Goal: Information Seeking & Learning: Learn about a topic

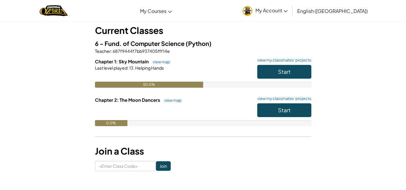
scroll to position [34, 0]
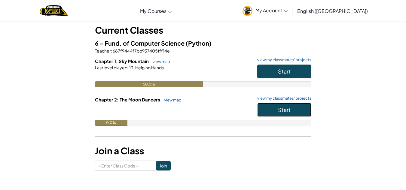
click at [269, 108] on button "Start" at bounding box center [284, 110] width 54 height 14
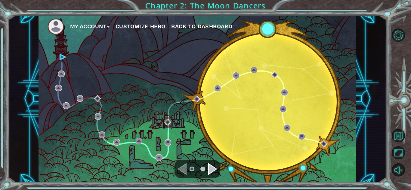
click at [213, 171] on div "Navigate to the next page" at bounding box center [212, 169] width 9 height 12
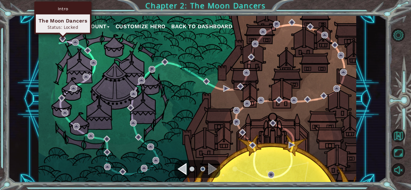
click at [63, 34] on div "Intro The Moon Dancers Status: Locked" at bounding box center [62, 18] width 57 height 33
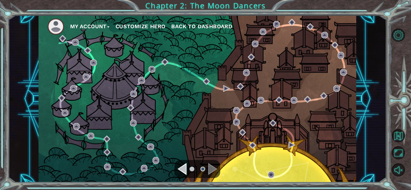
click at [185, 168] on div "Navigate to the previous page" at bounding box center [181, 169] width 9 height 12
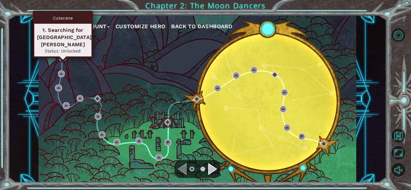
click at [60, 54] on img at bounding box center [63, 57] width 7 height 7
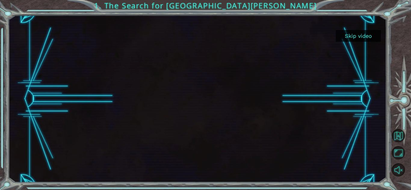
click at [346, 37] on button "Skip video" at bounding box center [358, 36] width 45 height 12
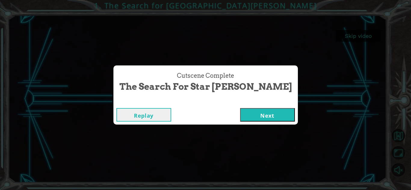
click at [244, 120] on button "Next" at bounding box center [267, 115] width 55 height 14
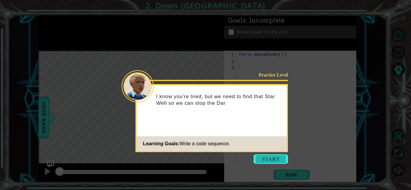
click at [279, 156] on button "Start" at bounding box center [271, 160] width 34 height 10
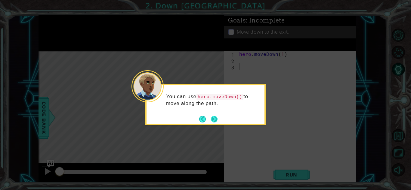
click at [213, 116] on button "Next" at bounding box center [214, 119] width 7 height 7
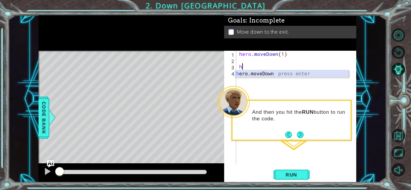
click at [241, 72] on div "h ero.moveDown press enter" at bounding box center [292, 81] width 114 height 22
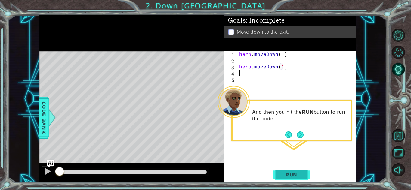
type textarea "hero.moveDown(1)h"
type textarea "r"
click at [293, 174] on span "Run" at bounding box center [291, 175] width 24 height 6
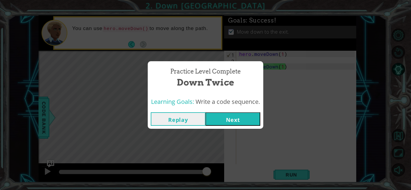
click at [223, 123] on button "Next" at bounding box center [232, 120] width 55 height 14
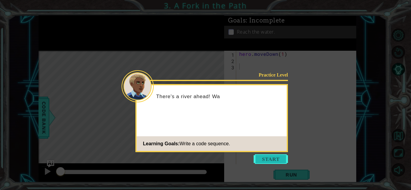
click at [277, 159] on button "Start" at bounding box center [271, 160] width 34 height 10
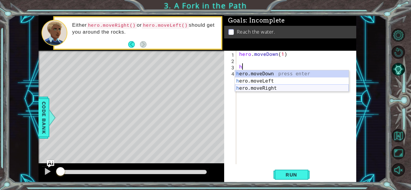
click at [264, 91] on div "h ero.moveDown press enter h ero.moveLeft press enter h ero.moveRight press ent…" at bounding box center [292, 88] width 114 height 36
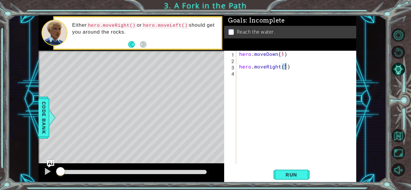
scroll to position [0, 3]
type textarea "hero.moveRight()"
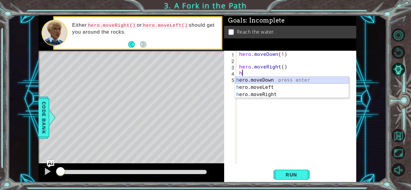
click at [274, 77] on div "h ero.moveDown press enter h ero.moveLeft press enter h ero.moveRight press ent…" at bounding box center [292, 95] width 114 height 36
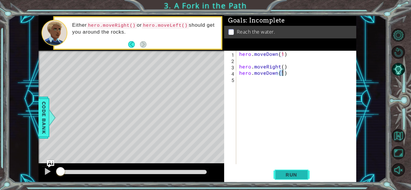
type textarea "hero.moveDown(1)"
click at [288, 171] on button "Run" at bounding box center [291, 174] width 36 height 13
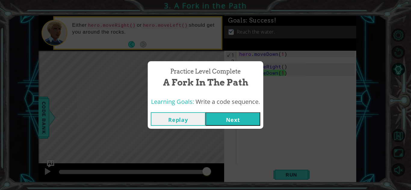
click at [236, 116] on button "Next" at bounding box center [232, 120] width 55 height 14
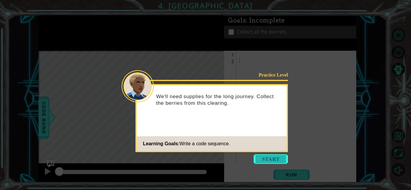
click at [256, 155] on button "Start" at bounding box center [271, 160] width 34 height 10
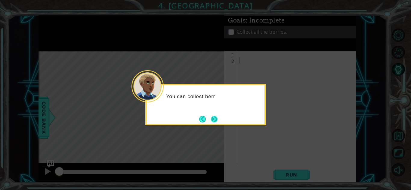
click at [214, 120] on button "Next" at bounding box center [214, 119] width 7 height 7
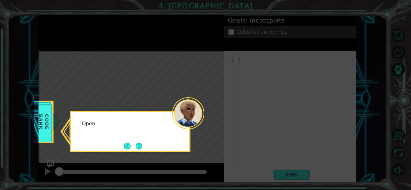
click at [223, 10] on icon at bounding box center [205, 95] width 411 height 190
click at [141, 137] on div "Open the Code Bank to see the other hero methods." at bounding box center [130, 130] width 118 height 30
click at [142, 148] on button "Next" at bounding box center [139, 146] width 7 height 7
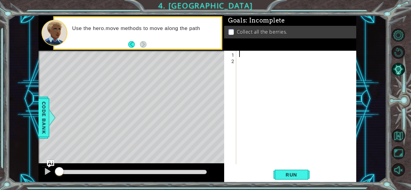
click at [244, 57] on div at bounding box center [298, 114] width 120 height 126
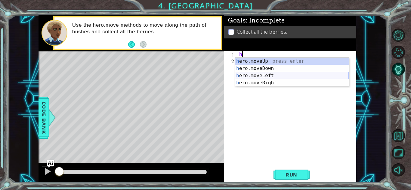
click at [260, 77] on div "h ero.moveUp press enter h ero.moveDown press enter h ero.moveLeft press enter …" at bounding box center [292, 79] width 114 height 43
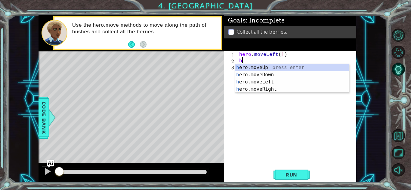
scroll to position [0, 3]
click at [268, 84] on div "h ero.moveUp press enter h ero.moveDown press enter h ero.moveLeft press enter …" at bounding box center [292, 85] width 114 height 43
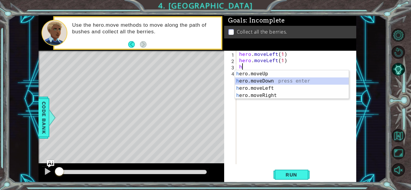
click at [276, 82] on div "h ero.moveUp press enter h ero.moveDown press enter h ero.moveLeft press enter …" at bounding box center [292, 91] width 114 height 43
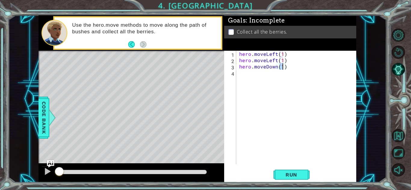
type textarea "hero.moveDown(2)"
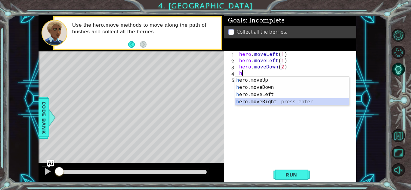
click at [272, 99] on div "h ero.moveUp press enter h ero.moveDown press enter h ero.moveLeft press enter …" at bounding box center [292, 98] width 114 height 43
type textarea "hero.moveRight(2)"
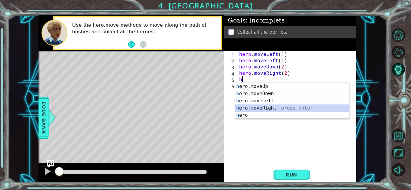
click at [273, 109] on div "h ero.moveUp press enter h ero.moveDown press enter h ero.moveLeft press enter …" at bounding box center [292, 108] width 114 height 51
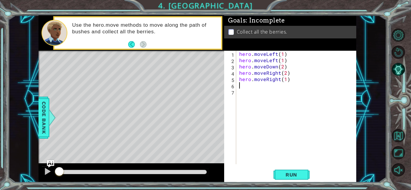
scroll to position [0, 3]
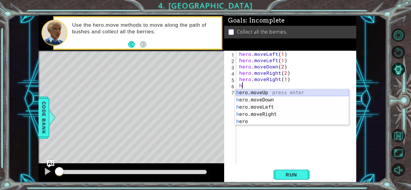
click at [285, 92] on div "h ero.moveUp press enter h ero.moveDown press enter h ero.moveLeft press enter …" at bounding box center [292, 114] width 114 height 51
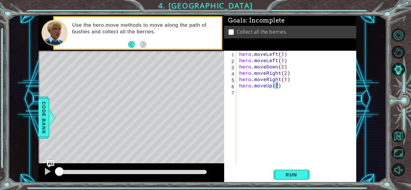
scroll to position [0, 2]
type textarea "hero.moveUp(2)"
click at [292, 173] on span "Run" at bounding box center [291, 175] width 24 height 6
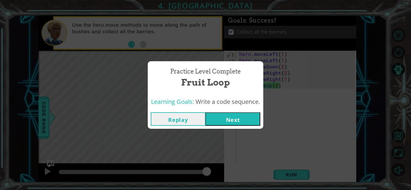
click at [241, 118] on button "Next" at bounding box center [232, 120] width 55 height 14
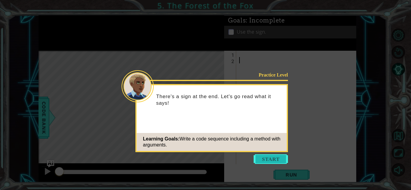
click at [264, 161] on button "Start" at bounding box center [271, 160] width 34 height 10
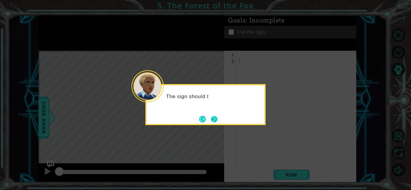
click at [214, 121] on button "Next" at bounding box center [214, 119] width 7 height 7
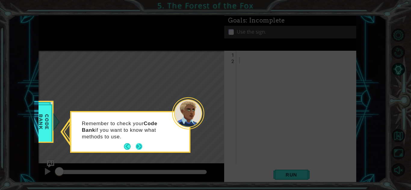
click at [138, 145] on button "Next" at bounding box center [139, 146] width 7 height 7
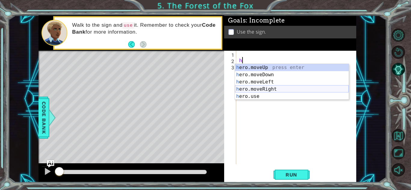
click at [250, 89] on div "h ero.moveUp press enter h ero.moveDown press enter h ero.moveLeft press enter …" at bounding box center [292, 89] width 114 height 51
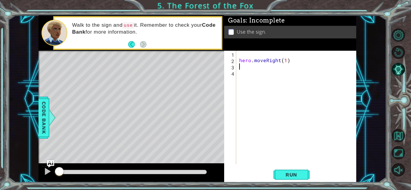
scroll to position [0, 3]
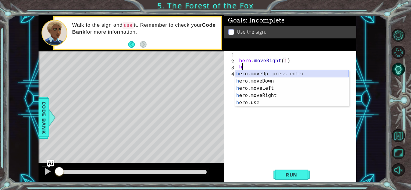
click at [258, 74] on div "h ero.moveUp press enter h ero.moveDown press enter h ero.moveLeft press enter …" at bounding box center [292, 95] width 114 height 51
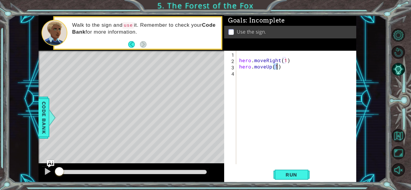
scroll to position [0, 2]
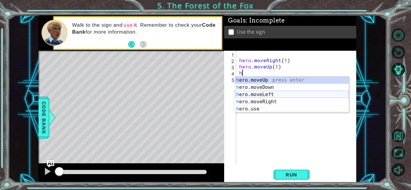
click at [267, 94] on div "h ero.moveUp press enter h ero.moveDown press enter h ero.moveLeft press enter …" at bounding box center [292, 102] width 114 height 51
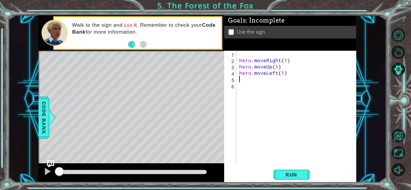
scroll to position [0, 3]
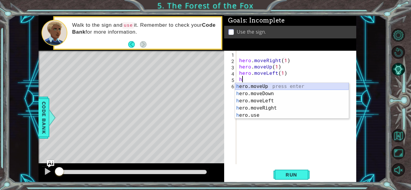
click at [263, 86] on div "h ero.moveUp press enter h ero.moveDown press enter h ero.moveLeft press enter …" at bounding box center [292, 108] width 114 height 51
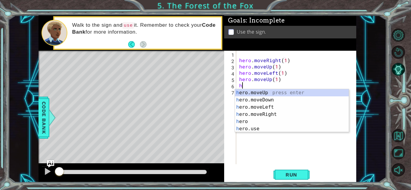
scroll to position [0, 2]
click at [267, 116] on div "h ero.moveUp press enter h ero.moveDown press enter h ero.moveLeft press enter …" at bounding box center [292, 118] width 114 height 58
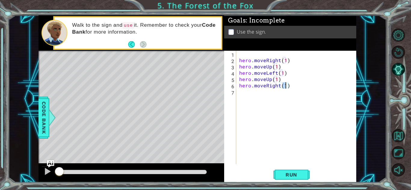
type textarea "hero.moveRight(2)"
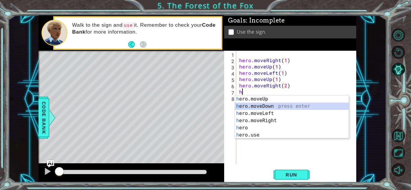
click at [271, 106] on div "h ero.moveUp press enter h ero.moveDown press enter h ero.moveLeft press enter …" at bounding box center [292, 125] width 114 height 58
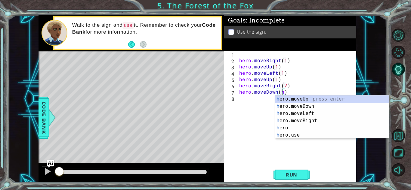
scroll to position [0, 2]
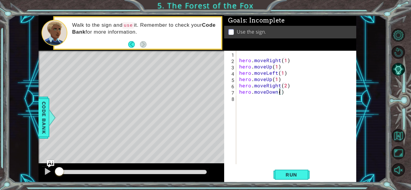
type textarea "hero.moveDown(1)"
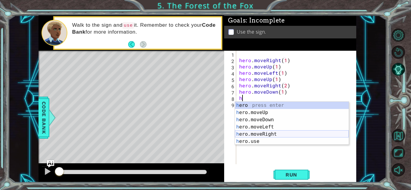
click at [268, 134] on div "h ero press enter h ero.moveUp press enter h ero.moveDown press enter h ero.mov…" at bounding box center [292, 131] width 114 height 58
type textarea "hero.moveRight(1)"
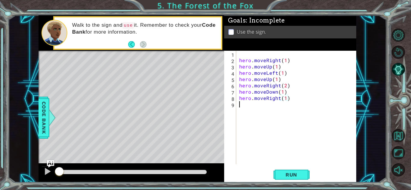
click at [279, 158] on div "hero . moveRight ( 1 ) hero . moveUp ( 1 ) hero . moveLeft ( 1 ) hero . moveUp …" at bounding box center [298, 114] width 120 height 126
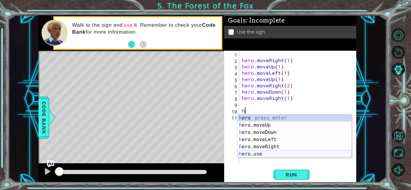
click at [269, 153] on div "h ero press enter h ero.moveUp press enter h ero.moveDown press enter h ero.mov…" at bounding box center [295, 144] width 114 height 58
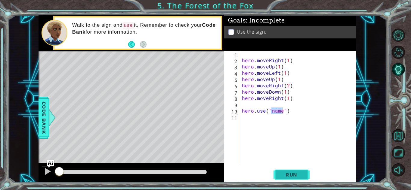
click at [286, 171] on button "Run" at bounding box center [291, 174] width 36 height 13
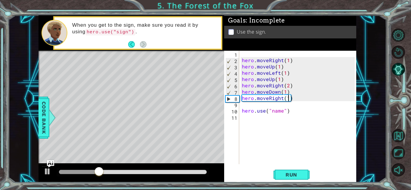
click at [287, 101] on div "hero . moveRight ( 1 ) hero . moveUp ( 1 ) hero . moveLeft ( 1 ) hero . moveUp …" at bounding box center [299, 114] width 117 height 126
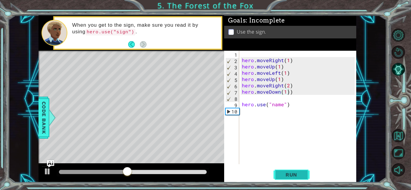
click at [298, 175] on span "Run" at bounding box center [291, 175] width 24 height 6
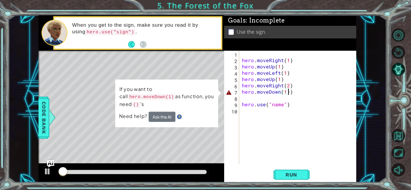
click at [283, 106] on div "hero . moveRight ( 1 ) hero . moveUp ( 1 ) hero . moveLeft ( 1 ) hero . moveUp …" at bounding box center [299, 114] width 117 height 126
click at [294, 93] on div "hero . moveRight ( 1 ) hero . moveUp ( 1 ) hero . moveLeft ( 1 ) hero . moveUp …" at bounding box center [299, 114] width 117 height 126
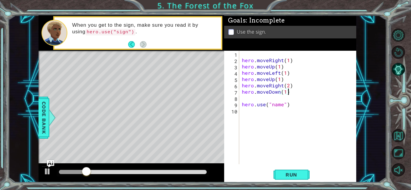
click at [283, 107] on div "hero . moveRight ( 1 ) hero . moveUp ( 1 ) hero . moveLeft ( 1 ) hero . moveUp …" at bounding box center [299, 114] width 117 height 126
type textarea "hero.use("sign")"
click at [283, 177] on span "Run" at bounding box center [291, 175] width 24 height 6
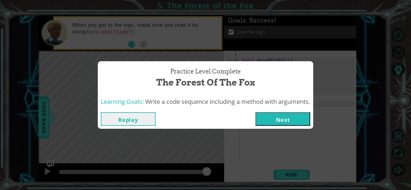
click at [290, 124] on button "Next" at bounding box center [282, 120] width 55 height 14
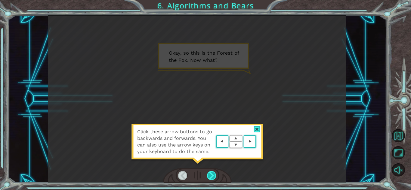
click at [211, 171] on div at bounding box center [211, 175] width 9 height 9
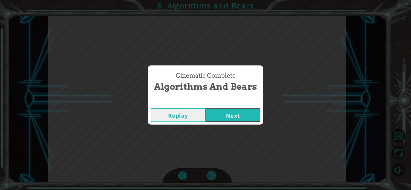
click at [205, 108] on button "Next" at bounding box center [232, 115] width 55 height 14
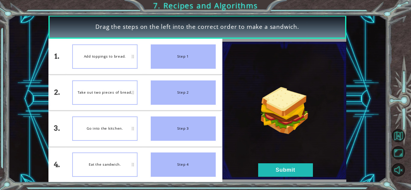
click at [122, 123] on div "Go into the kitchen." at bounding box center [104, 129] width 65 height 24
click at [279, 168] on button "Submit" at bounding box center [285, 171] width 55 height 14
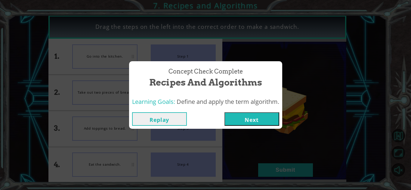
click at [257, 121] on button "Next" at bounding box center [251, 120] width 55 height 14
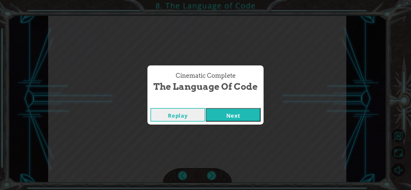
click at [206, 108] on button "Next" at bounding box center [233, 115] width 55 height 14
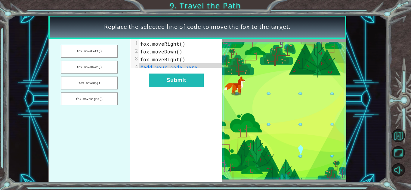
drag, startPoint x: 166, startPoint y: 9, endPoint x: 238, endPoint y: 69, distance: 93.7
click at [238, 69] on img at bounding box center [284, 111] width 124 height 138
click at [192, 68] on span "#add your code here" at bounding box center [168, 67] width 57 height 6
click at [103, 71] on button "fox.moveDown()" at bounding box center [89, 67] width 57 height 13
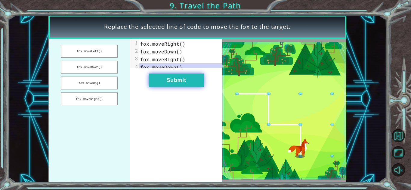
click at [168, 87] on button "Submit" at bounding box center [176, 81] width 55 height 14
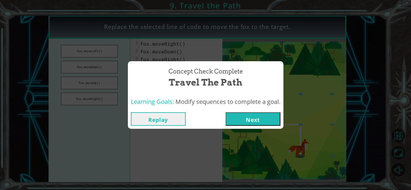
click at [253, 117] on button "Next" at bounding box center [253, 120] width 55 height 14
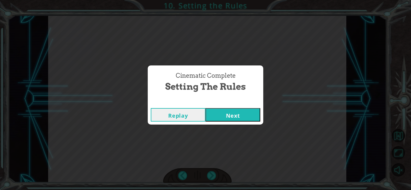
click at [254, 117] on button "Next" at bounding box center [232, 115] width 55 height 14
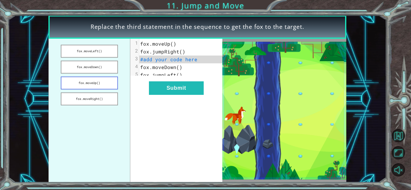
click at [93, 87] on button "fox.moveUp()" at bounding box center [89, 83] width 57 height 13
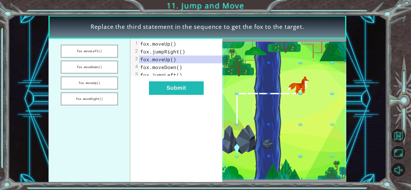
click at [164, 100] on div "xxxxxxxxxx 5 1 fox.moveUp() 2 fox.jumpRight() 3 fox.moveUp() 4 fox.moveDown() 5…" at bounding box center [176, 111] width 92 height 144
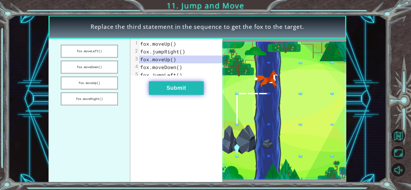
click at [180, 93] on button "Submit" at bounding box center [176, 89] width 55 height 14
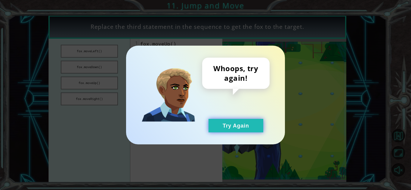
click at [230, 126] on button "Try Again" at bounding box center [235, 126] width 55 height 14
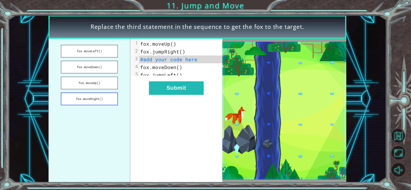
click at [112, 100] on button "fox.moveRight()" at bounding box center [89, 99] width 57 height 13
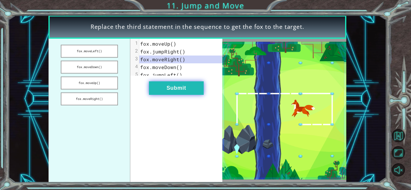
click at [174, 95] on button "Submit" at bounding box center [176, 89] width 55 height 14
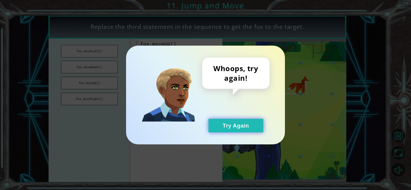
click at [222, 126] on button "Try Again" at bounding box center [235, 126] width 55 height 14
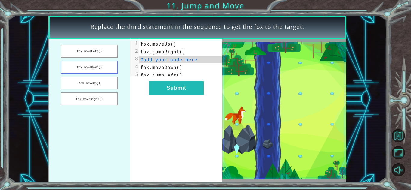
click at [91, 65] on button "fox.moveDown()" at bounding box center [89, 67] width 57 height 13
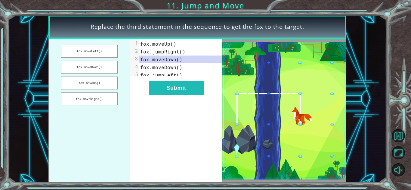
click at [166, 100] on div "xxxxxxxxxx 5 1 fox.moveUp() 2 fox.jumpRight() 3 fox.moveDown() 4 fox.moveDown()…" at bounding box center [176, 111] width 92 height 144
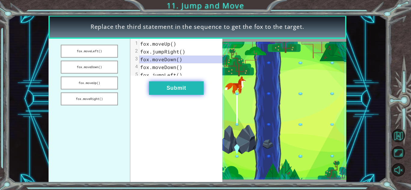
click at [165, 94] on button "Submit" at bounding box center [176, 89] width 55 height 14
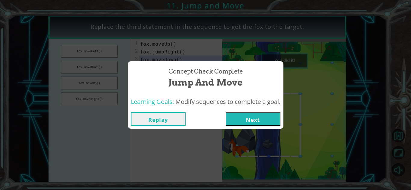
click at [244, 115] on button "Next" at bounding box center [253, 120] width 55 height 14
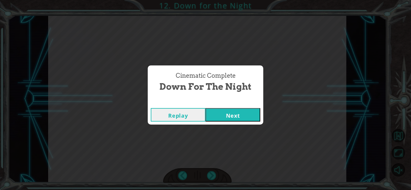
click at [244, 115] on button "Next" at bounding box center [232, 115] width 55 height 14
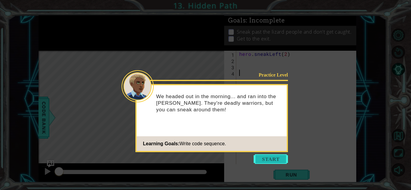
click at [271, 157] on button "Start" at bounding box center [271, 160] width 34 height 10
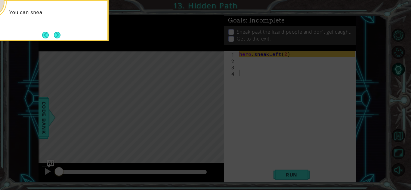
click at [265, 105] on icon at bounding box center [205, 28] width 411 height 324
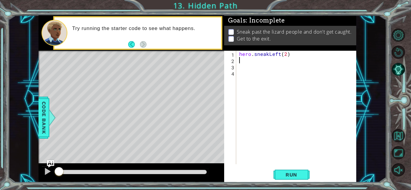
click at [250, 61] on div "hero . sneakLeft ( 2 )" at bounding box center [298, 114] width 120 height 126
click at [278, 174] on button "Run" at bounding box center [291, 174] width 36 height 13
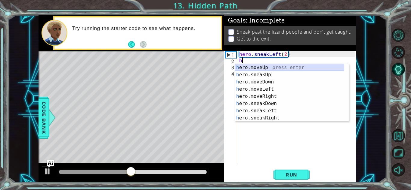
click at [271, 69] on div "h ero.moveUp press enter h ero.sneakUp press enter h ero.moveDown press enter h…" at bounding box center [289, 100] width 109 height 72
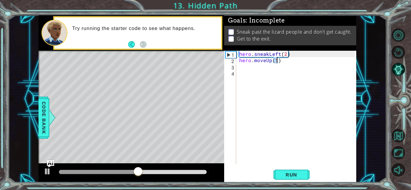
click at [267, 61] on div "hero . sneakLeft ( 2 ) hero . moveUp ( 1 )" at bounding box center [298, 114] width 120 height 126
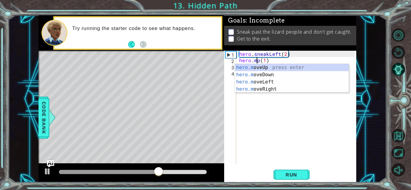
scroll to position [0, 1]
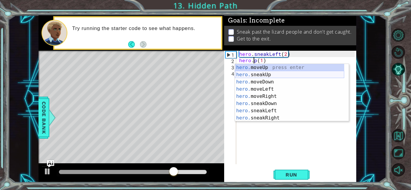
click at [257, 74] on div "hero. moveUp press enter hero. sneakUp press enter hero. moveDown press enter h…" at bounding box center [289, 100] width 109 height 72
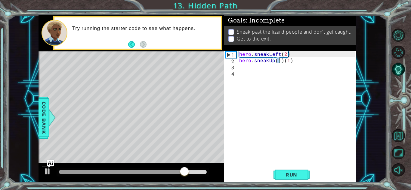
type textarea "hero.sneakUp(])(1)"
click at [282, 65] on div "hero . sneakLeft ( 2 ) hero . sneakUp ( ]) ( 1 )" at bounding box center [298, 114] width 120 height 126
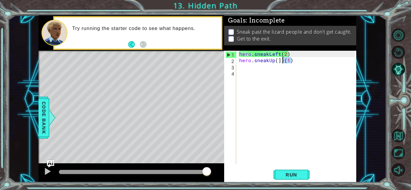
drag, startPoint x: 292, startPoint y: 62, endPoint x: 283, endPoint y: 60, distance: 9.3
click at [283, 60] on div "hero . sneakLeft ( 2 ) hero . sneakUp ( ]) ( 1 )" at bounding box center [298, 114] width 120 height 126
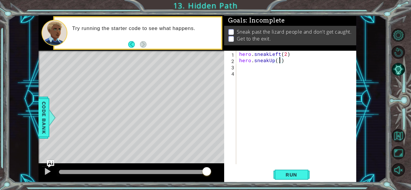
click at [279, 60] on div "hero . sneakLeft ( 2 ) hero . sneakUp ( ])" at bounding box center [298, 114] width 120 height 126
click at [286, 174] on span "Run" at bounding box center [291, 175] width 24 height 6
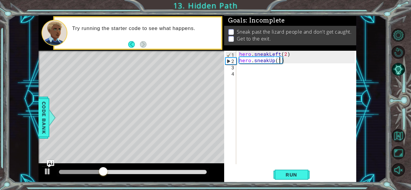
scroll to position [0, 2]
type textarea "hero.sneakUp(2)"
click at [285, 60] on div "hero . sneakLeft ( 2 ) hero . sneakUp ( 2 )" at bounding box center [298, 114] width 120 height 126
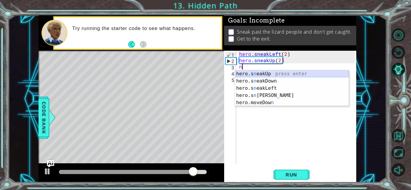
click at [280, 75] on div "hero.s n eakUp press enter hero.s n eakDown press enter hero.s n eakLeft press …" at bounding box center [292, 95] width 114 height 51
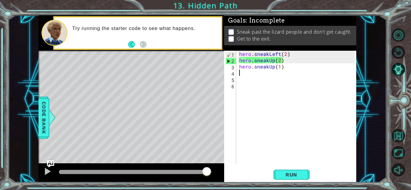
scroll to position [0, 2]
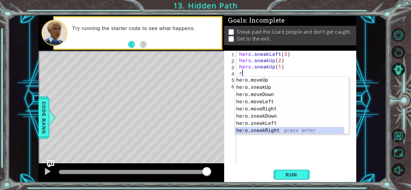
click at [274, 131] on div "he r o.moveUp press enter he r o.sneakUp press enter he r o.moveDown press ente…" at bounding box center [289, 113] width 109 height 72
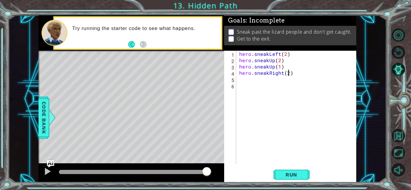
scroll to position [0, 3]
type textarea "hero.sneakRight(2)"
click at [294, 169] on button "Run" at bounding box center [291, 174] width 36 height 13
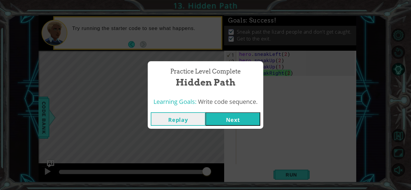
click at [236, 125] on button "Next" at bounding box center [232, 120] width 55 height 14
